Goal: Task Accomplishment & Management: Manage account settings

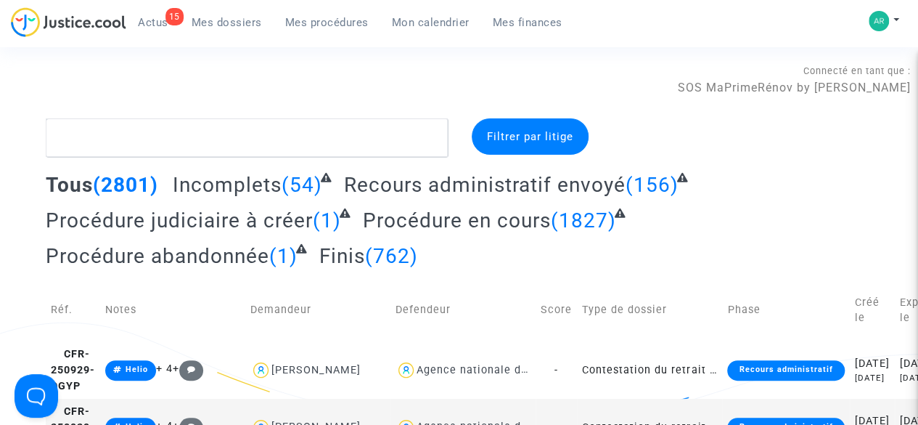
click at [335, 21] on span "Mes procédures" at bounding box center [326, 22] width 83 height 13
click at [899, 22] on button at bounding box center [884, 21] width 32 height 22
click at [851, 70] on link "Changer de compte" at bounding box center [826, 74] width 147 height 23
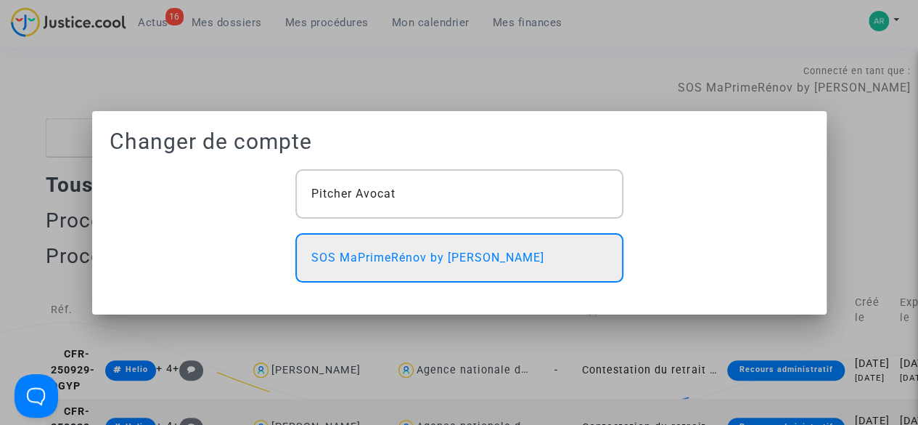
click at [543, 267] on div "SOS MaPrimeRénov by [PERSON_NAME]" at bounding box center [459, 257] width 328 height 49
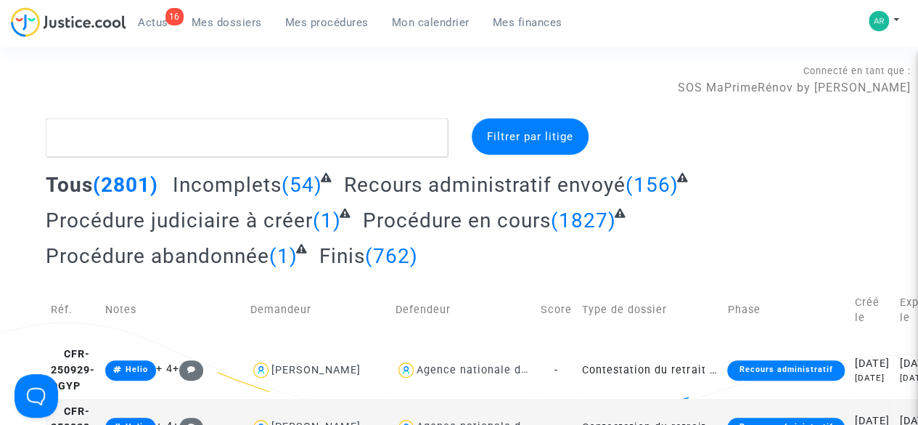
click at [295, 23] on span "Mes procédures" at bounding box center [326, 22] width 83 height 13
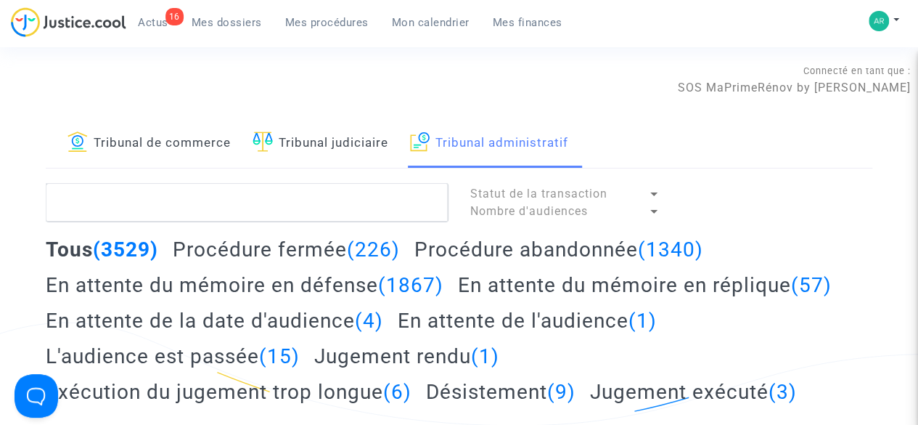
scroll to position [24, 0]
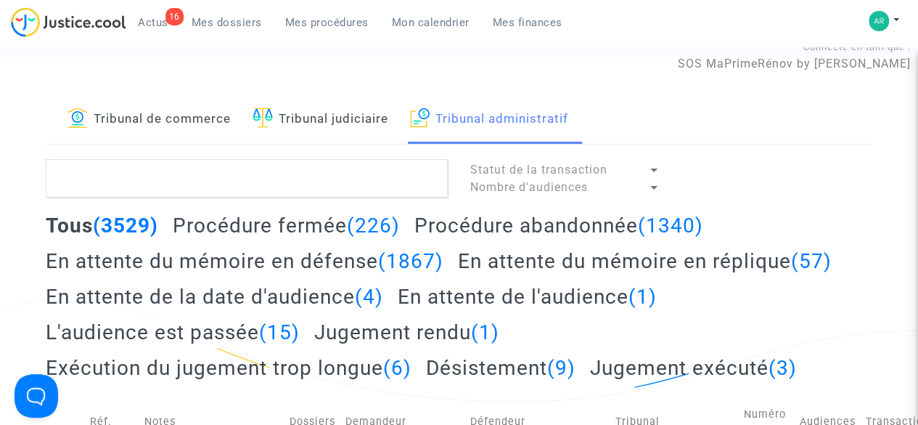
click at [542, 256] on h2 "En attente du mémoire en réplique (57)" at bounding box center [645, 260] width 374 height 25
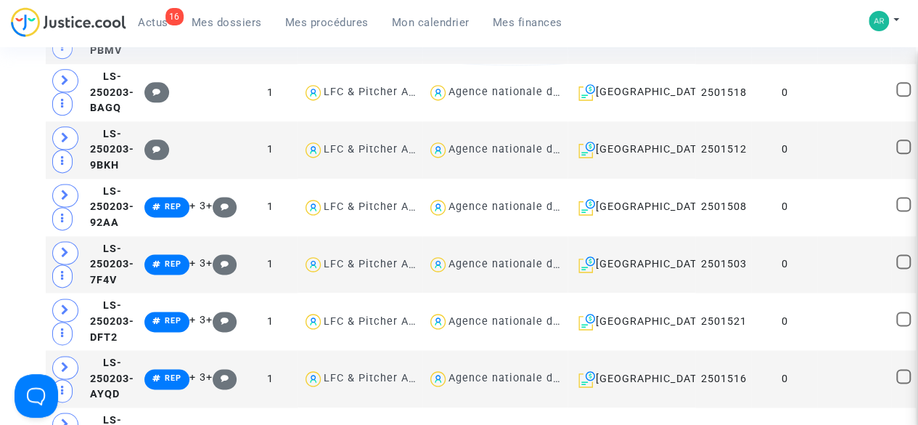
scroll to position [867, 0]
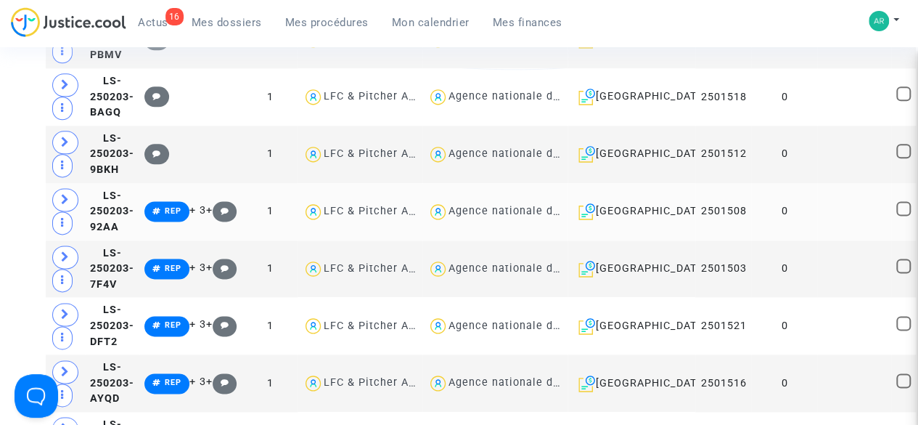
click at [817, 211] on td at bounding box center [854, 211] width 74 height 57
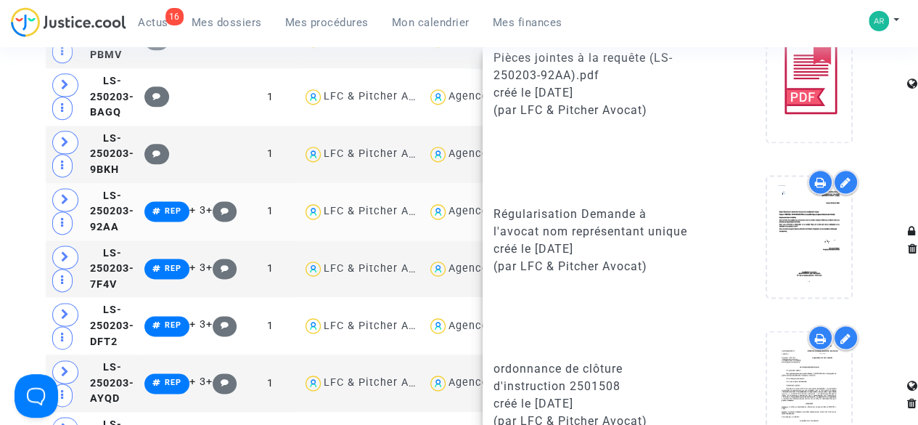
scroll to position [1422, 0]
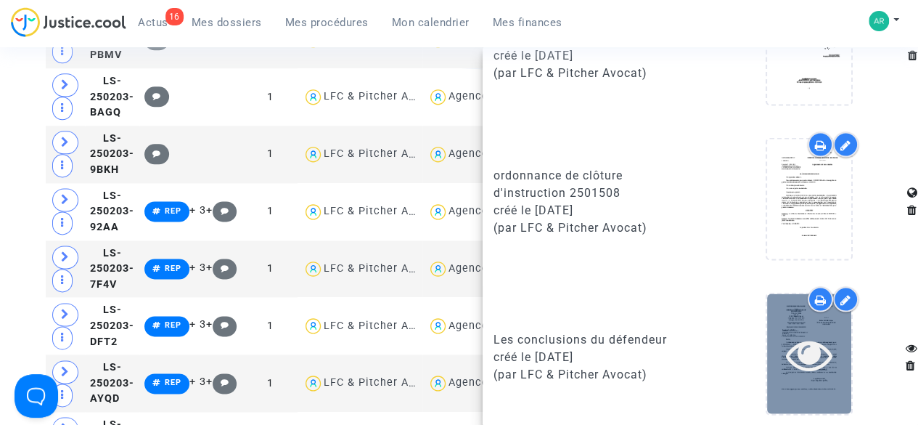
click at [791, 333] on icon at bounding box center [809, 353] width 47 height 46
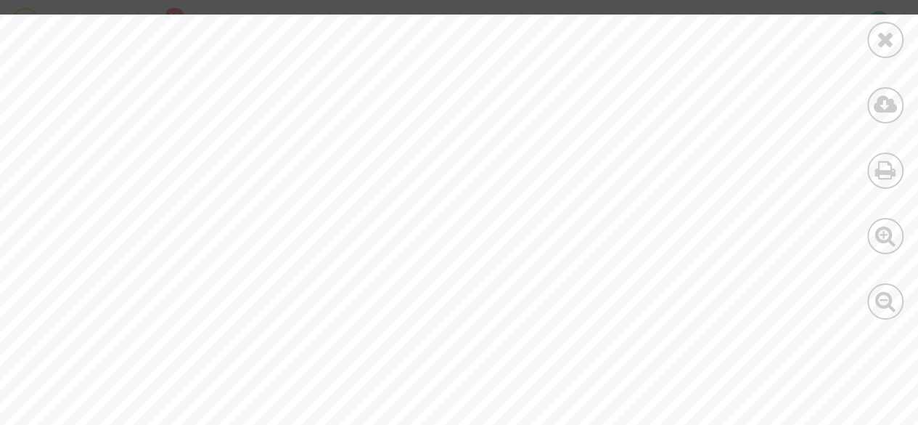
scroll to position [248, 0]
click at [890, 314] on div at bounding box center [886, 301] width 36 height 36
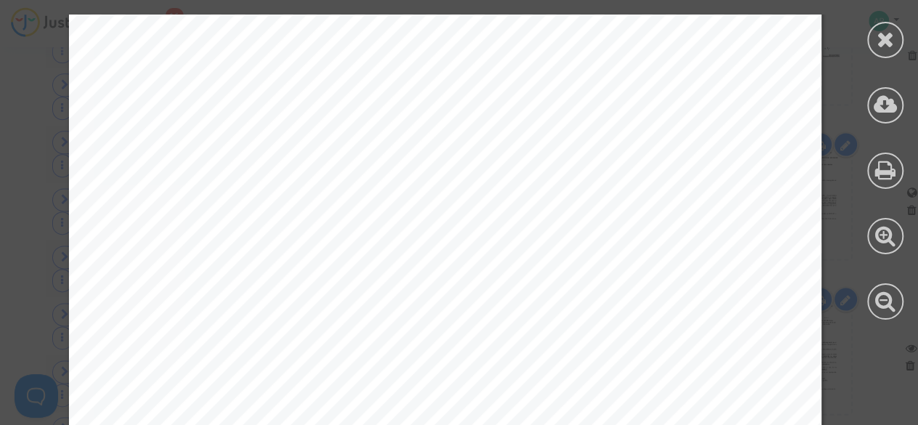
scroll to position [1568, 23]
click at [875, 39] on div at bounding box center [886, 40] width 36 height 36
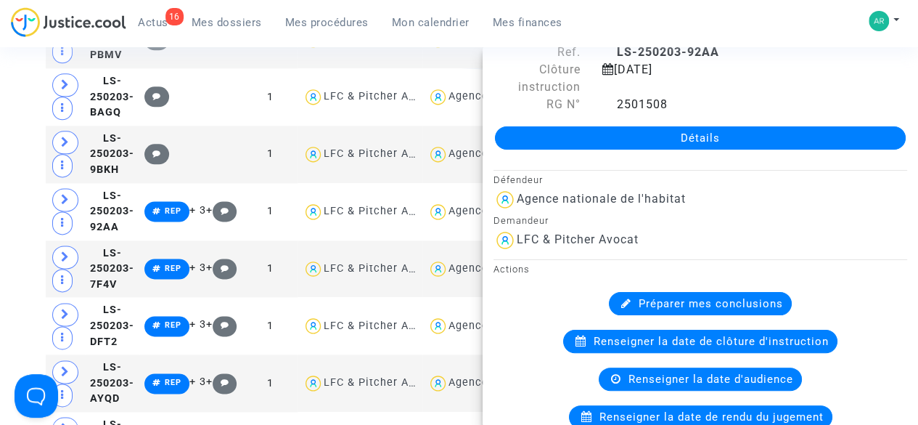
scroll to position [0, 0]
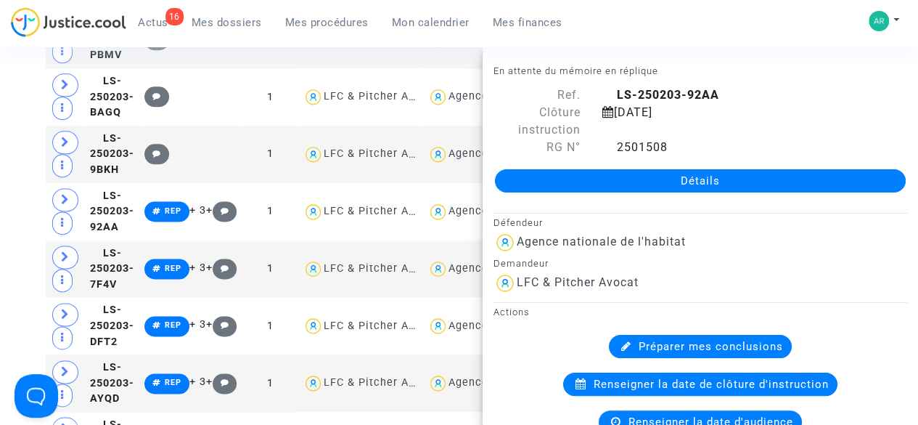
click at [727, 180] on link "Détails" at bounding box center [700, 180] width 411 height 23
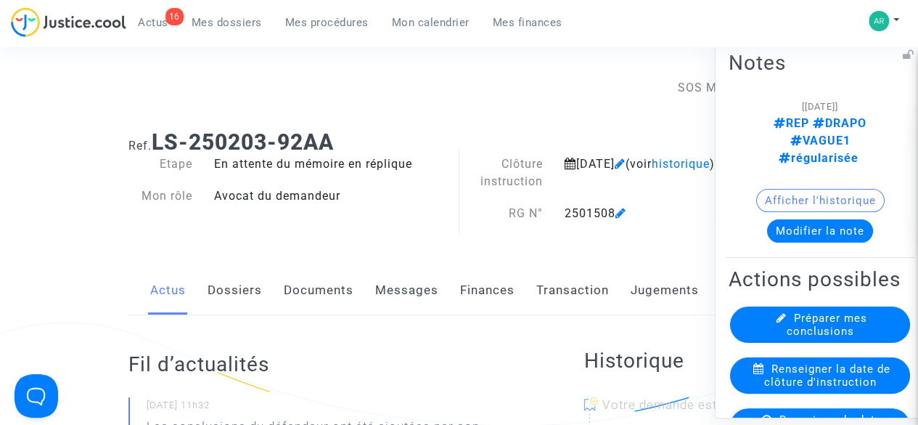
click at [824, 219] on button "Modifier la note" at bounding box center [820, 230] width 106 height 23
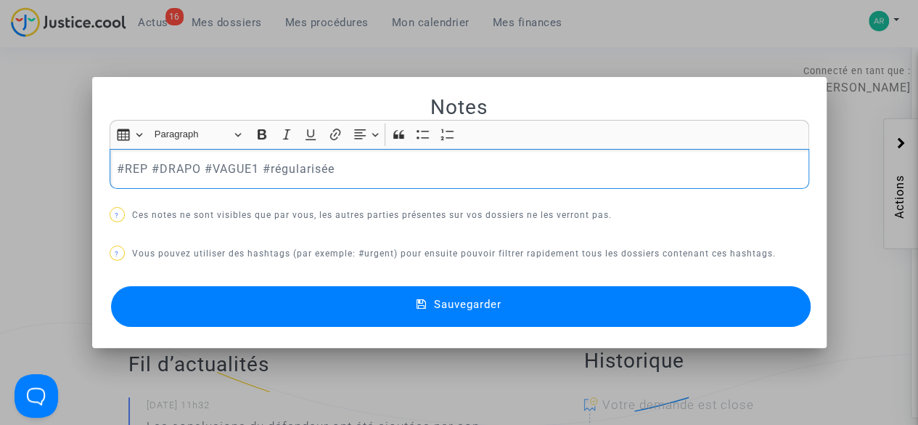
drag, startPoint x: 460, startPoint y: 190, endPoint x: 238, endPoint y: 200, distance: 222.3
click at [238, 200] on div "Notes Rich Text Editor Insert table Insert table Heading Paragraph Paragraph He…" at bounding box center [460, 212] width 700 height 236
click at [207, 200] on div "Notes Rich Text Editor Insert table Insert table Heading Paragraph Paragraph He…" at bounding box center [460, 212] width 700 height 236
drag, startPoint x: 372, startPoint y: 171, endPoint x: 84, endPoint y: 188, distance: 288.7
click at [84, 188] on div "Notes Rich Text Editor Insert table Insert table Heading Paragraph Paragraph He…" at bounding box center [459, 212] width 918 height 425
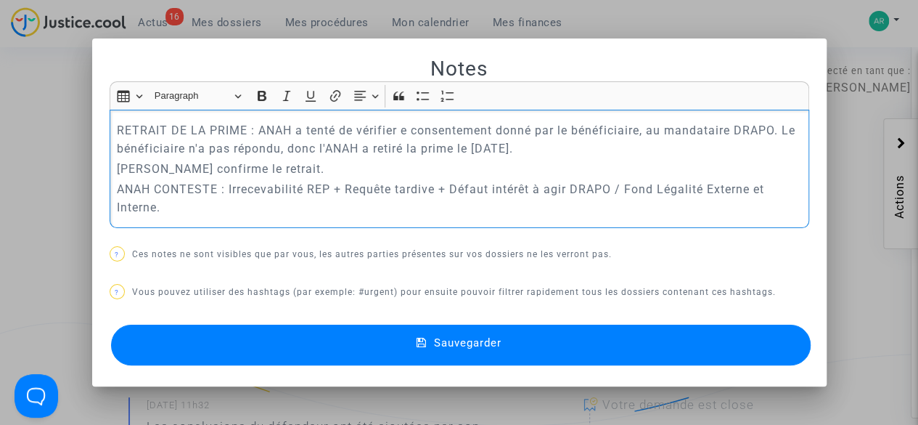
click at [48, 144] on div at bounding box center [459, 212] width 918 height 425
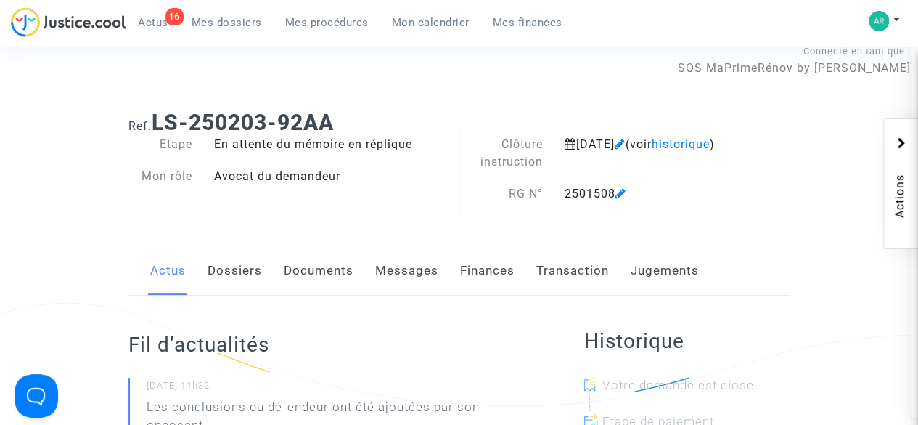
scroll to position [136, 0]
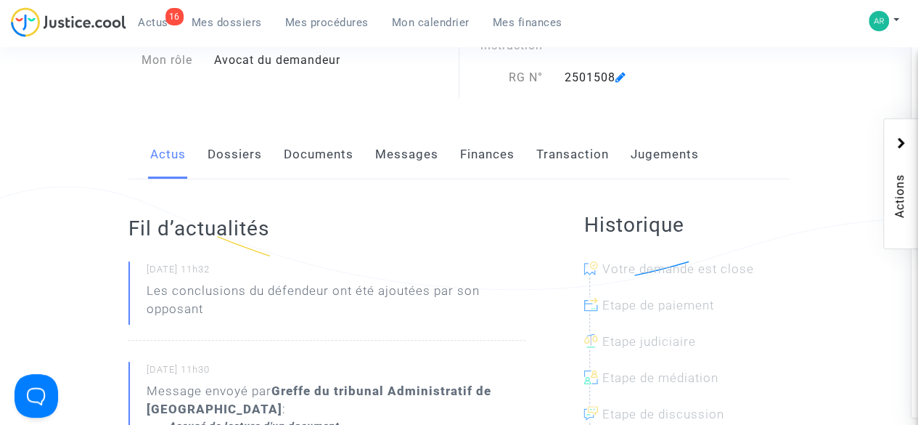
click at [301, 152] on link "Documents" at bounding box center [319, 155] width 70 height 48
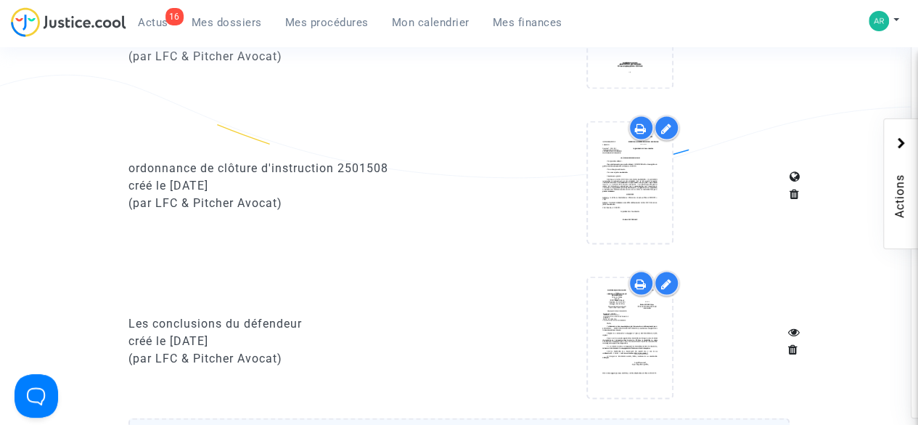
scroll to position [1269, 0]
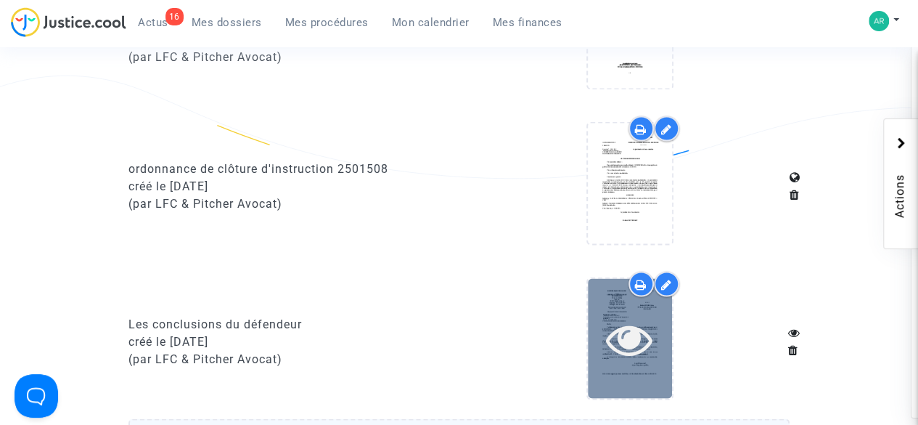
click at [632, 356] on icon at bounding box center [629, 338] width 47 height 46
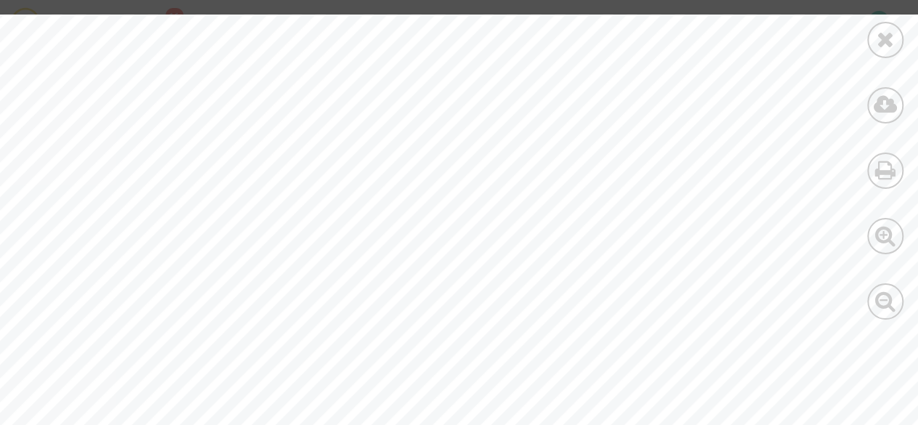
scroll to position [524, 0]
click at [876, 306] on icon at bounding box center [886, 301] width 21 height 22
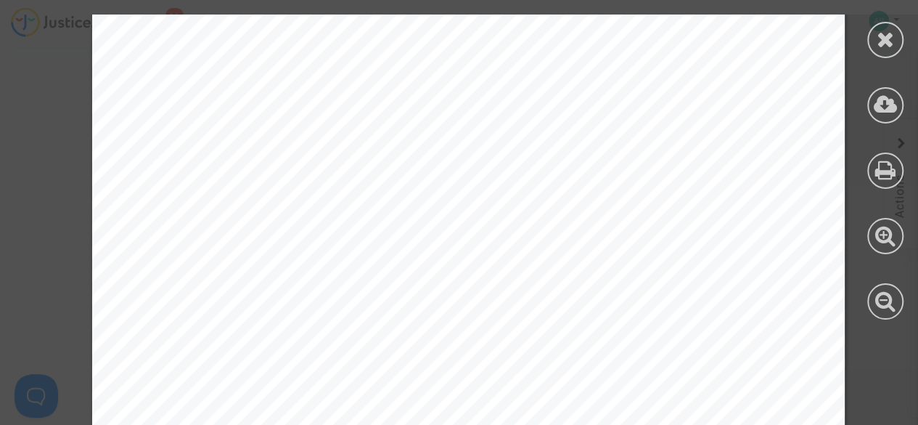
scroll to position [3384, 0]
click at [894, 30] on icon at bounding box center [886, 39] width 18 height 22
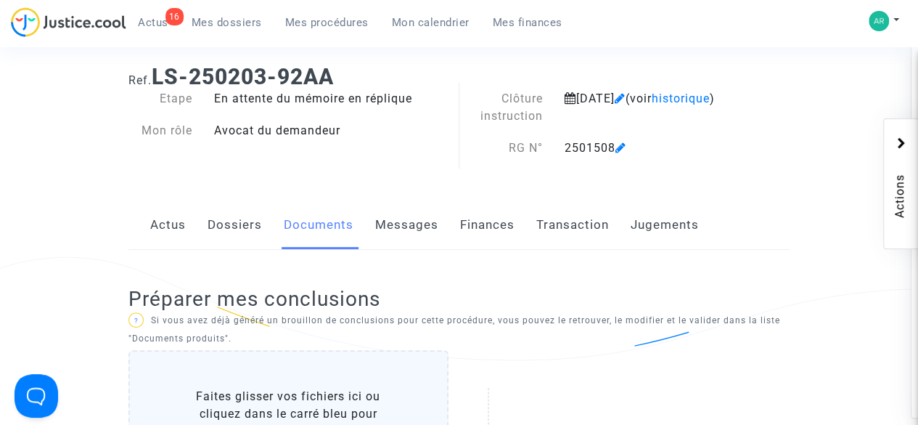
scroll to position [0, 0]
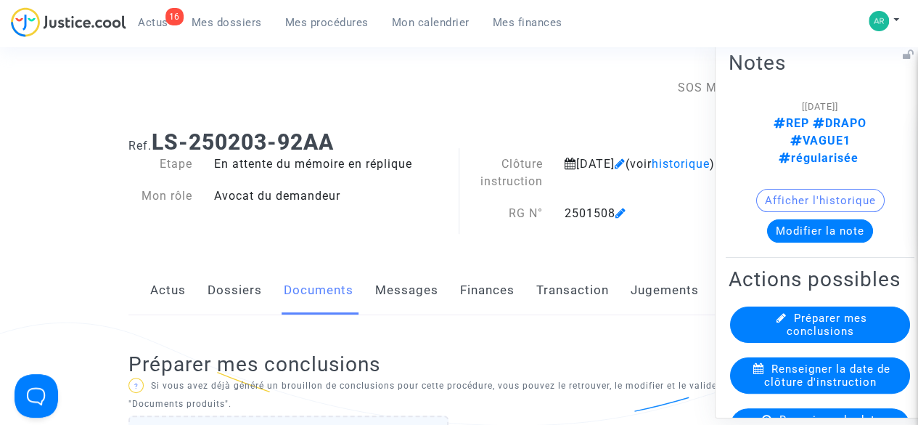
click at [788, 219] on button "Modifier la note" at bounding box center [820, 230] width 106 height 23
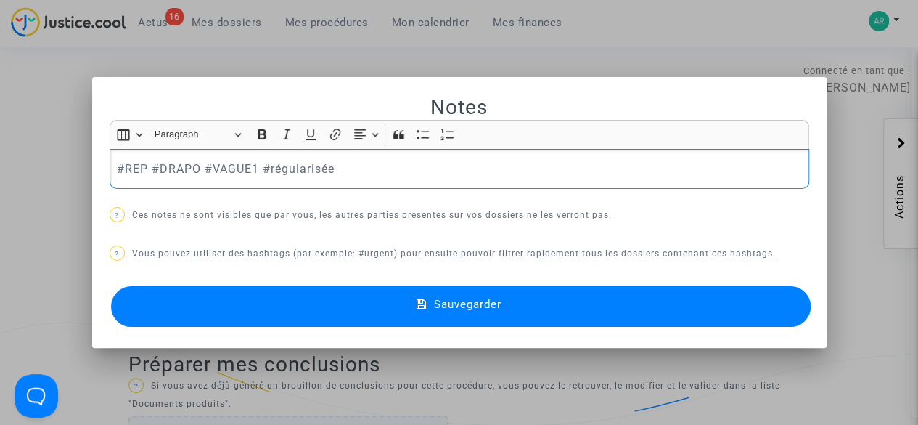
drag, startPoint x: 283, startPoint y: 188, endPoint x: 68, endPoint y: 203, distance: 215.4
click at [68, 203] on div "Notes Rich Text Editor Insert table Insert table Heading Paragraph Paragraph He…" at bounding box center [459, 212] width 918 height 425
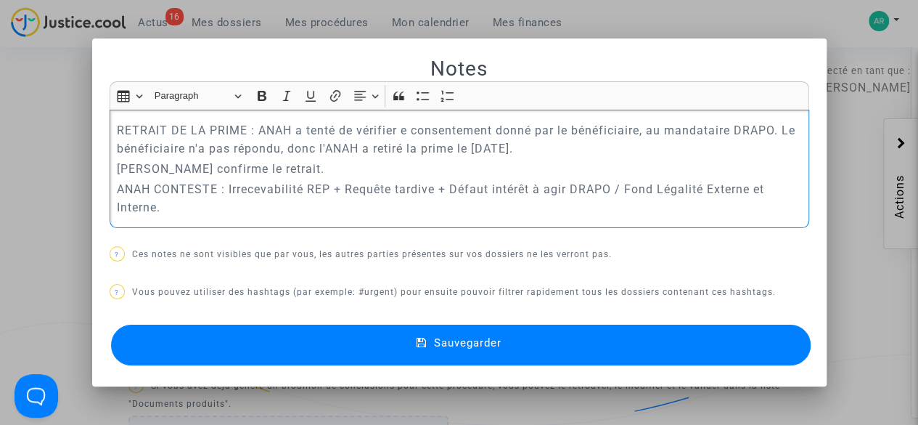
drag, startPoint x: 468, startPoint y: 149, endPoint x: 540, endPoint y: 150, distance: 72.6
click at [540, 150] on p "RETRAIT DE LA PRIME : ANAH a tenté de vérifier e consentement donné par le béné…" at bounding box center [459, 139] width 685 height 36
drag, startPoint x: 181, startPoint y: 150, endPoint x: 203, endPoint y: 144, distance: 22.5
click at [203, 144] on p "RETRAIT DE LA PRIME : ANAH a tenté de vérifier e consentement donné par le béné…" at bounding box center [459, 139] width 685 height 36
click at [247, 149] on p "RETRAIT DE LA PRIME : ANAH a tenté de vérifier e consentement donné par le béné…" at bounding box center [459, 139] width 685 height 36
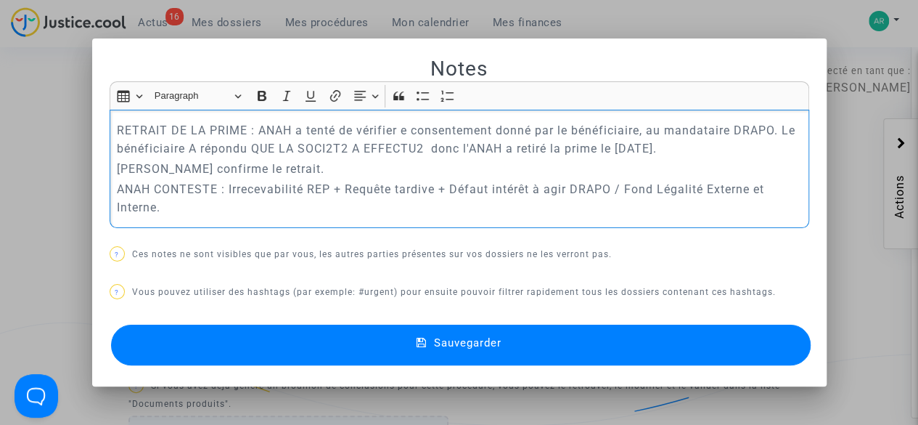
click at [256, 150] on p "RETRAIT DE LA PRIME : ANAH a tenté de vérifier e consentement donné par le béné…" at bounding box center [459, 139] width 685 height 36
drag, startPoint x: 247, startPoint y: 150, endPoint x: 420, endPoint y: 154, distance: 172.8
click at [420, 154] on p "RETRAIT DE LA PRIME : ANAH a tenté de vérifier e consentement donné par le béné…" at bounding box center [459, 139] width 685 height 36
click at [185, 152] on p "RETRAIT DE LA PRIME : ANAH a tenté de vérifier e consentement donné par le béné…" at bounding box center [459, 139] width 685 height 36
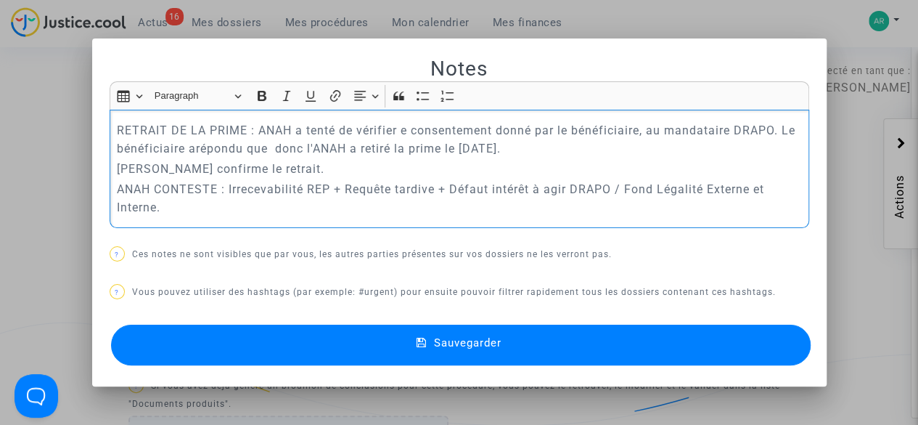
click at [266, 147] on p "RETRAIT DE LA PRIME : ANAH a tenté de vérifier e consentement donné par le béné…" at bounding box center [459, 139] width 685 height 36
click at [315, 150] on p "RETRAIT DE LA PRIME : ANAH a tenté de vérifier e consentement donné par le béné…" at bounding box center [459, 139] width 685 height 36
click at [189, 151] on p "RETRAIT DE LA PRIME : ANAH a tenté de vérifier e consentement donné par le béné…" at bounding box center [459, 139] width 685 height 36
click at [515, 149] on p "RETRAIT DE LA PRIME : ANAH a tenté de vérifier e consentement donné par le béné…" at bounding box center [459, 139] width 685 height 36
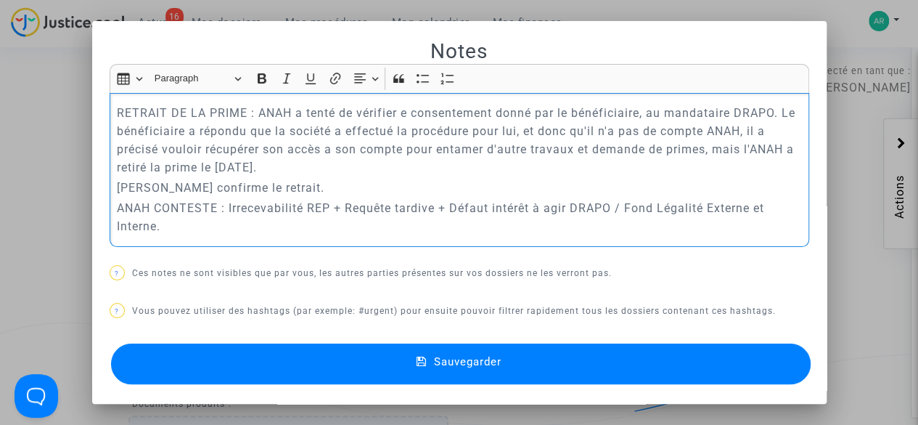
click at [524, 147] on p "RETRAIT DE LA PRIME : ANAH a tenté de vérifier e consentement donné par le béné…" at bounding box center [459, 140] width 685 height 73
click at [598, 147] on p "RETRAIT DE LA PRIME : ANAH a tenté de vérifier e consentement donné par le béné…" at bounding box center [459, 140] width 685 height 73
click at [796, 150] on p "RETRAIT DE LA PRIME : ANAH a tenté de vérifier e consentement donné par le béné…" at bounding box center [459, 140] width 685 height 73
click at [414, 166] on p "RETRAIT DE LA PRIME : ANAH a tenté de vérifier e consentement donné par le béné…" at bounding box center [459, 140] width 685 height 73
click at [395, 114] on p "RETRAIT DE LA PRIME : ANAH a tenté de vérifier e consentement donné par le béné…" at bounding box center [459, 140] width 685 height 73
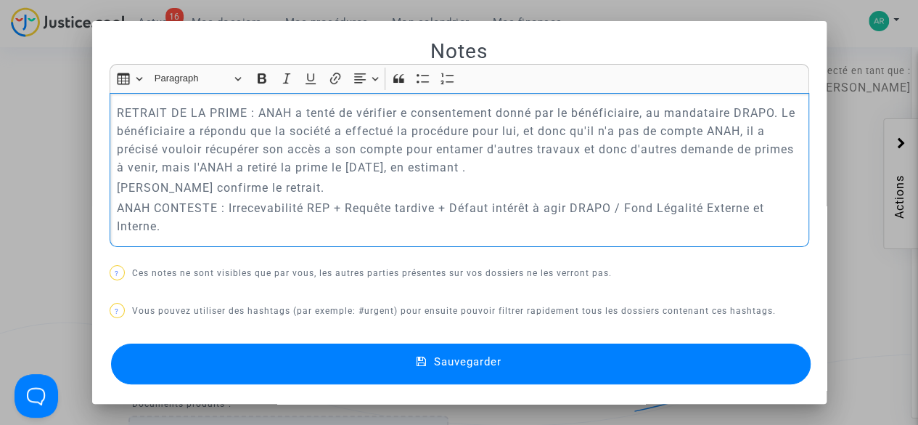
click at [398, 114] on p "RETRAIT DE LA PRIME : ANAH a tenté de vérifier e consentement donné par le béné…" at bounding box center [459, 140] width 685 height 73
click at [491, 171] on p "RETRAIT DE LA PRIME : ANAH a tenté de vérifier de consentement donné par le bén…" at bounding box center [459, 140] width 685 height 73
click at [502, 173] on p "RETRAIT DE LA PRIME : ANAH a tenté de vérifier de consentement donné par le bén…" at bounding box center [459, 140] width 685 height 73
click at [594, 166] on p "RETRAIT DE LA PRIME : ANAH a tenté de vérifier de consentement donné par le bén…" at bounding box center [459, 140] width 685 height 73
click at [499, 352] on button "Sauvegarder" at bounding box center [461, 363] width 700 height 41
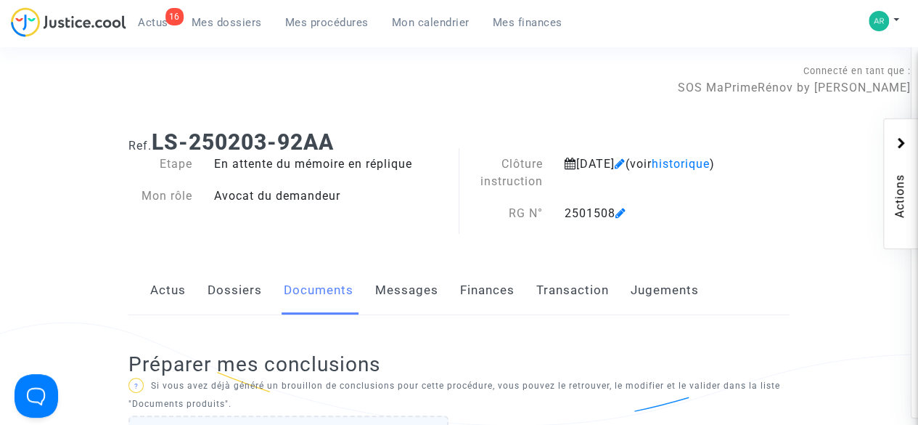
scroll to position [136, 0]
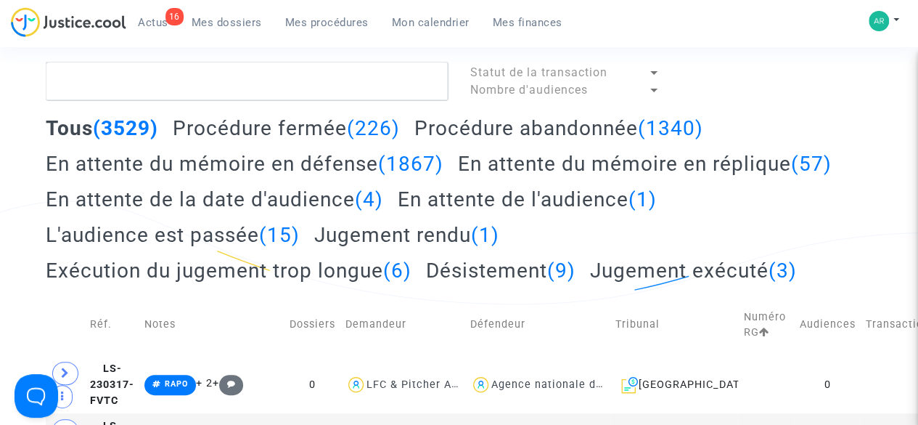
scroll to position [123, 0]
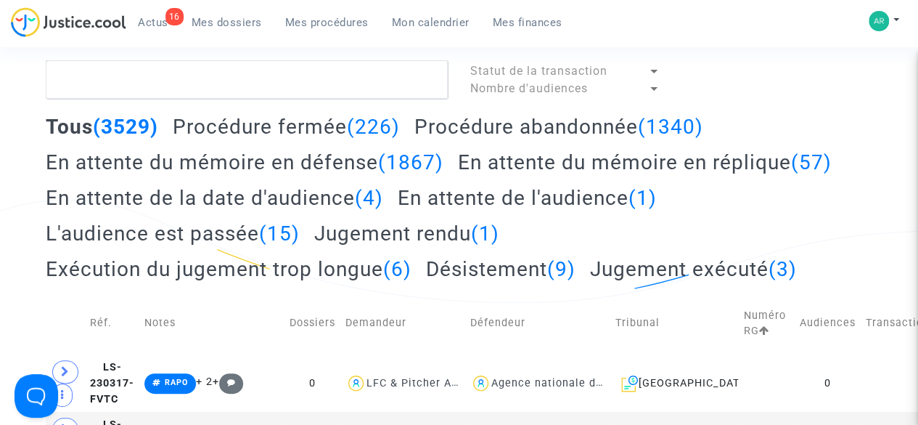
click at [634, 156] on h2 "En attente du mémoire en réplique (57)" at bounding box center [645, 162] width 374 height 25
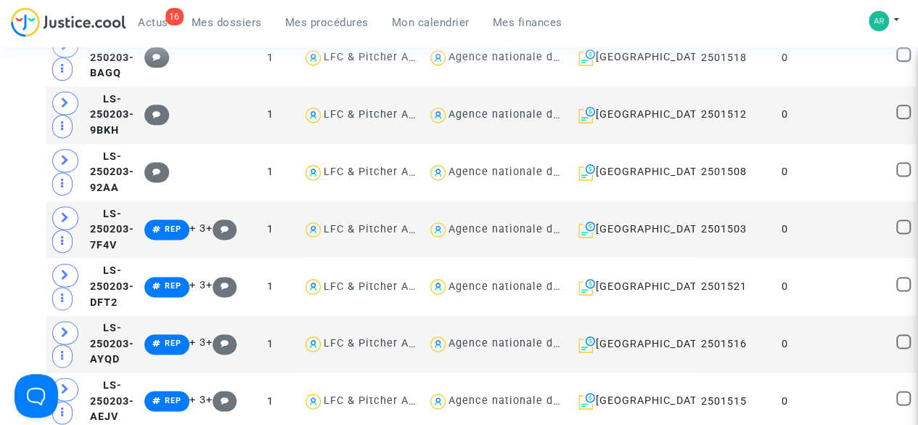
scroll to position [915, 0]
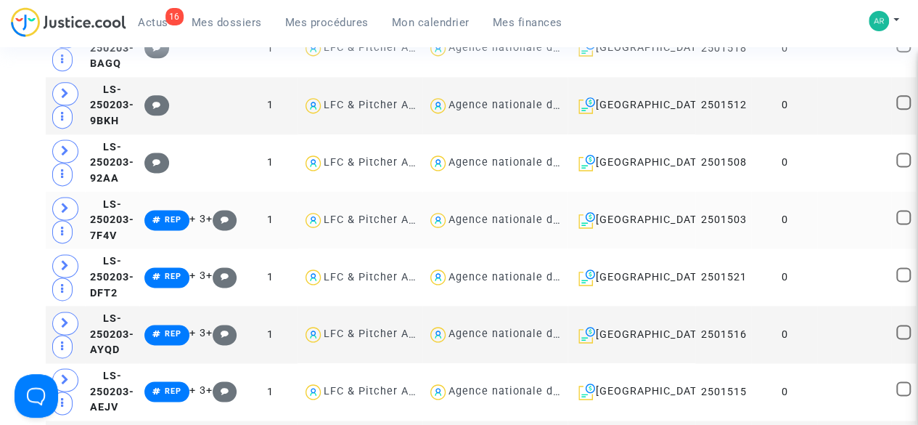
click at [817, 210] on td at bounding box center [854, 220] width 74 height 57
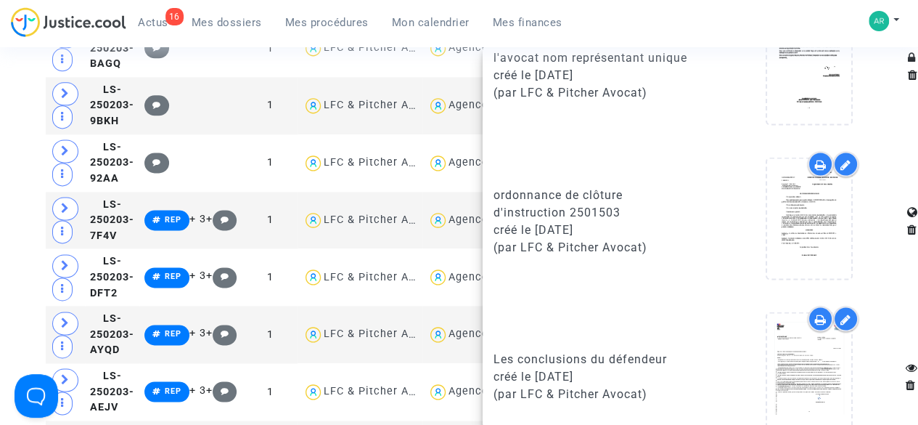
scroll to position [1422, 0]
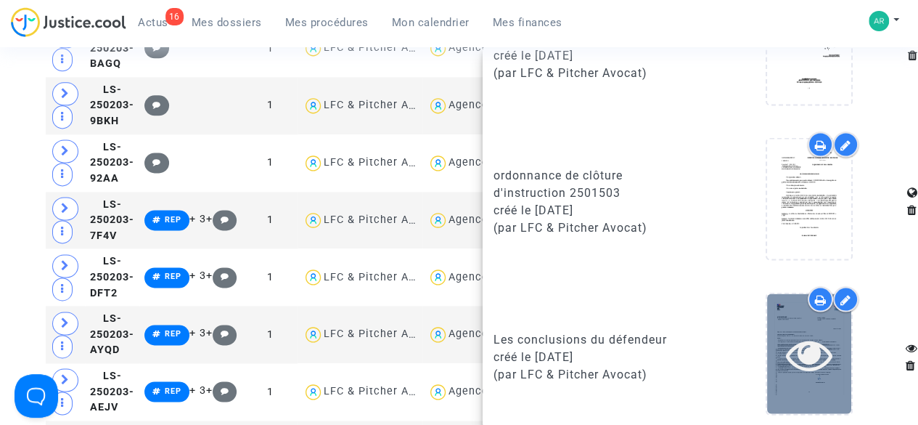
click at [786, 330] on icon at bounding box center [809, 353] width 47 height 46
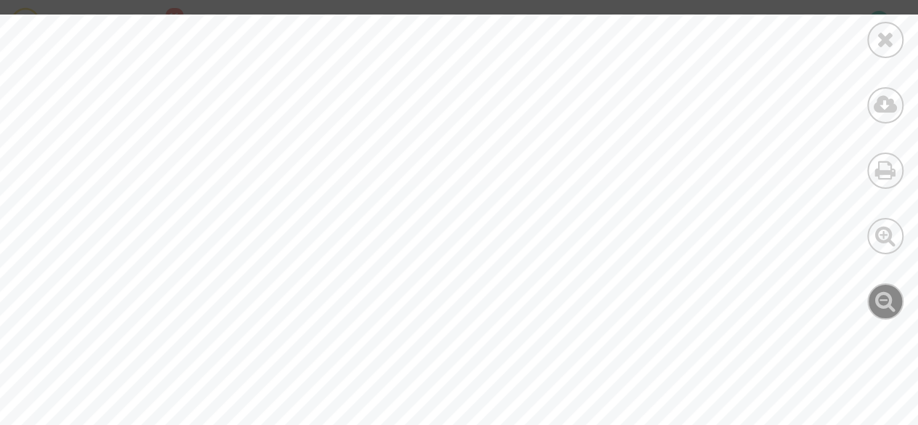
click at [889, 293] on icon at bounding box center [886, 301] width 21 height 22
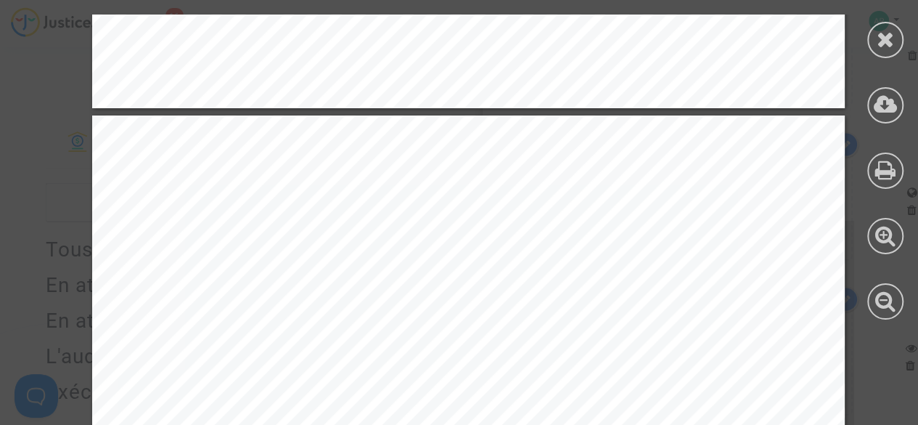
scroll to position [14956, 0]
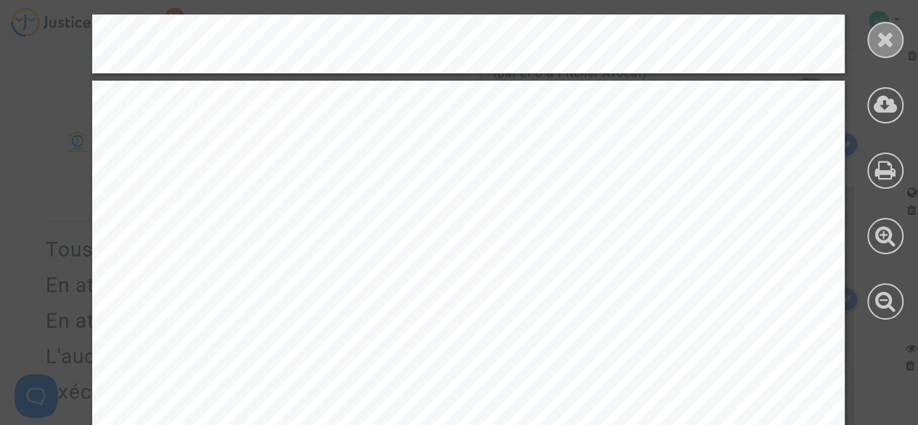
click at [884, 44] on icon at bounding box center [886, 39] width 18 height 22
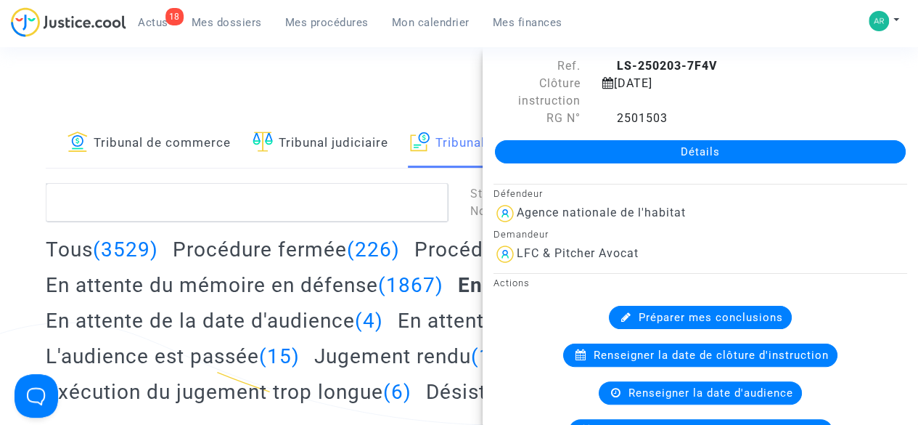
scroll to position [0, 0]
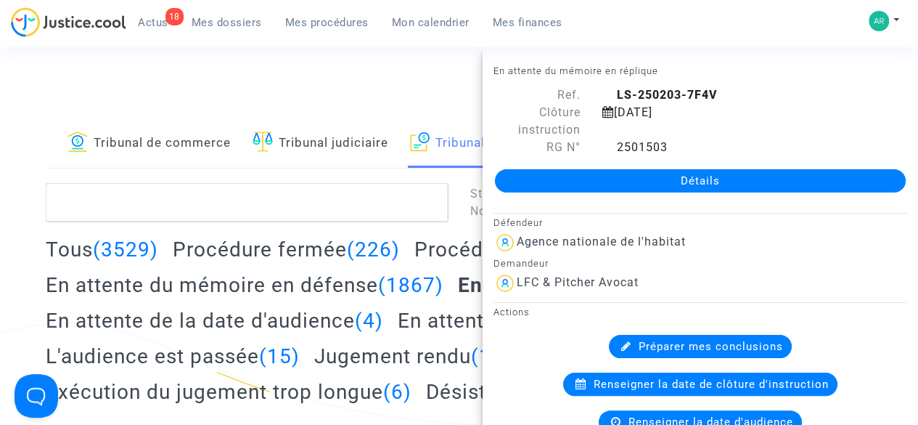
click at [373, 69] on div "Connecté en tant que : SOS MaPrimeRénov by [PERSON_NAME]" at bounding box center [455, 79] width 911 height 35
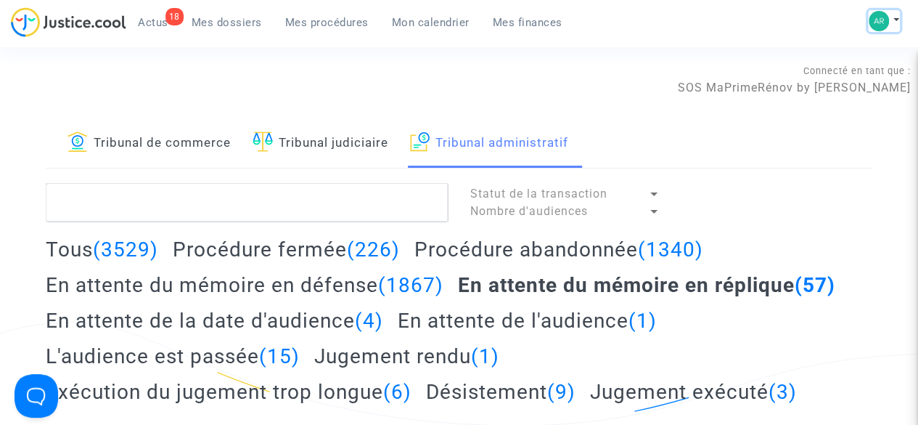
click at [894, 18] on button at bounding box center [884, 21] width 32 height 22
